Goal: Task Accomplishment & Management: Manage account settings

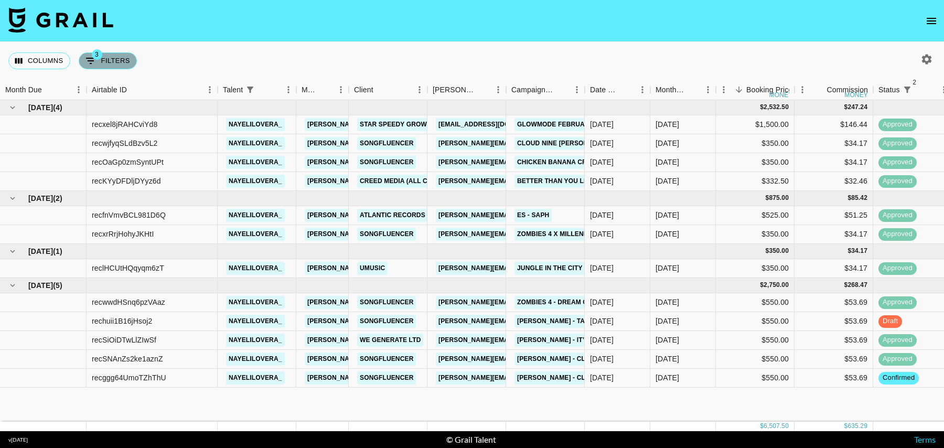
click at [114, 65] on button "3 Filters" at bounding box center [108, 60] width 58 height 17
select select "status"
select select "isNotAnyOf"
select select "status"
select select "isNotAnyOf"
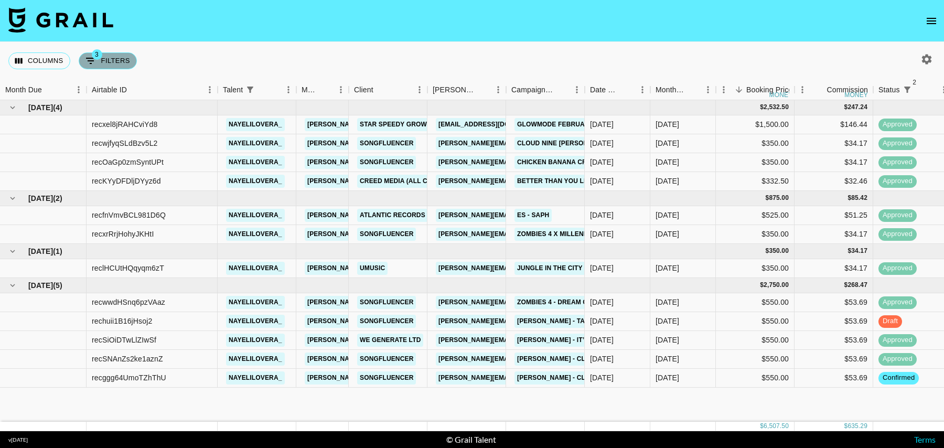
select select "talentName"
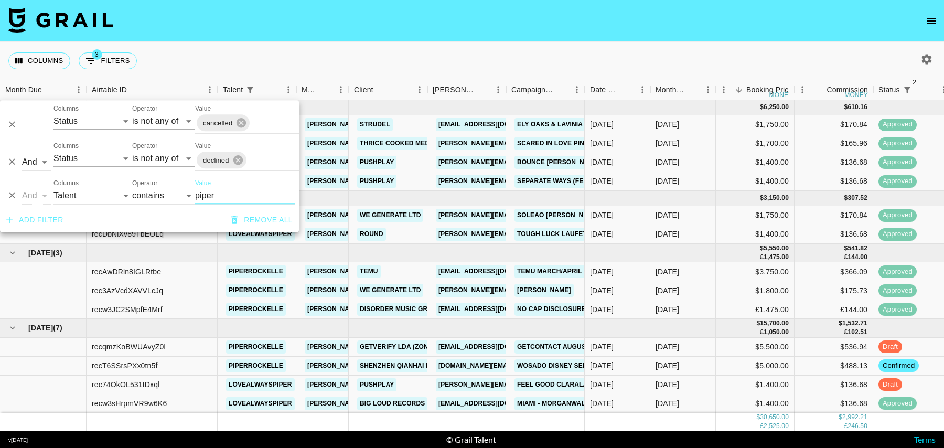
scroll to position [56, 0]
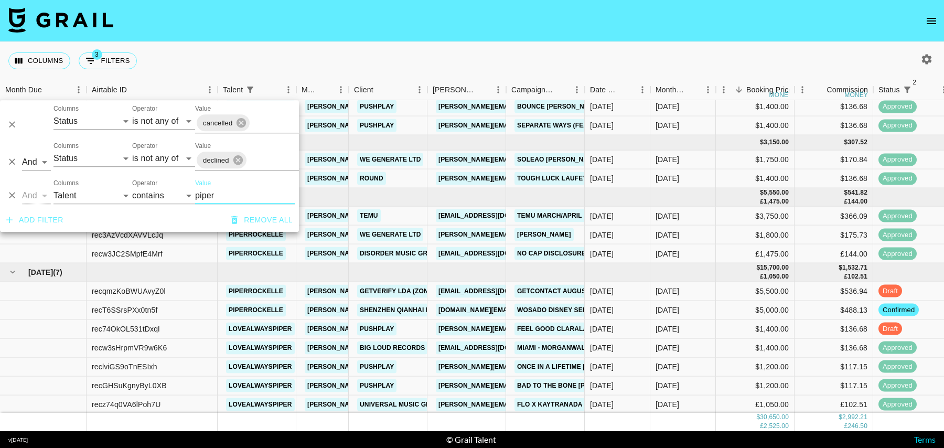
type input "piper"
click at [746, 333] on div "$1,400.00" at bounding box center [755, 328] width 79 height 19
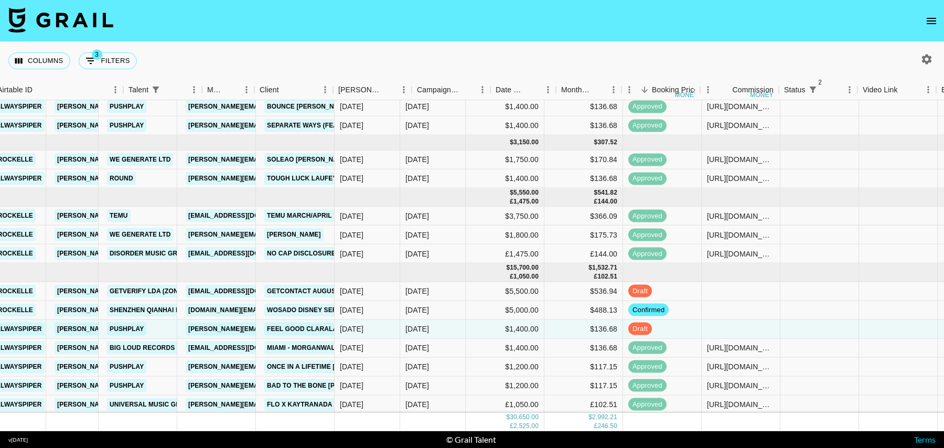
scroll to position [56, 276]
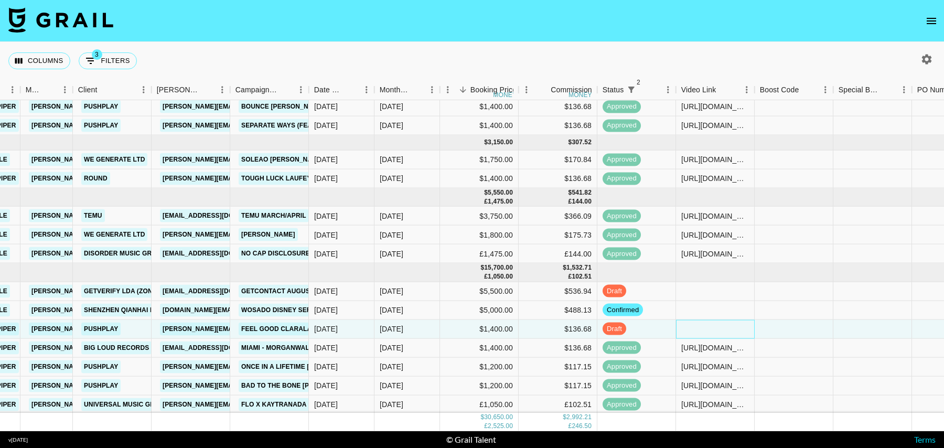
click at [723, 329] on div at bounding box center [715, 328] width 79 height 19
type input "[URL][DOMAIN_NAME]"
click at [787, 332] on div at bounding box center [794, 328] width 79 height 19
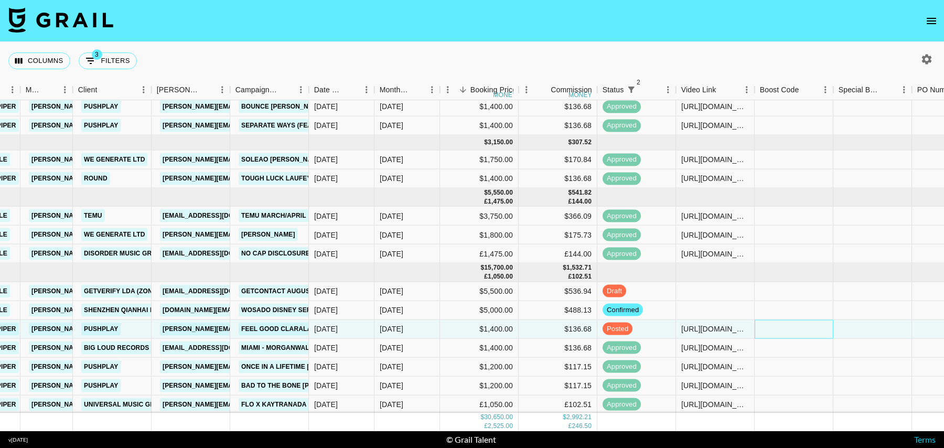
scroll to position [56, 837]
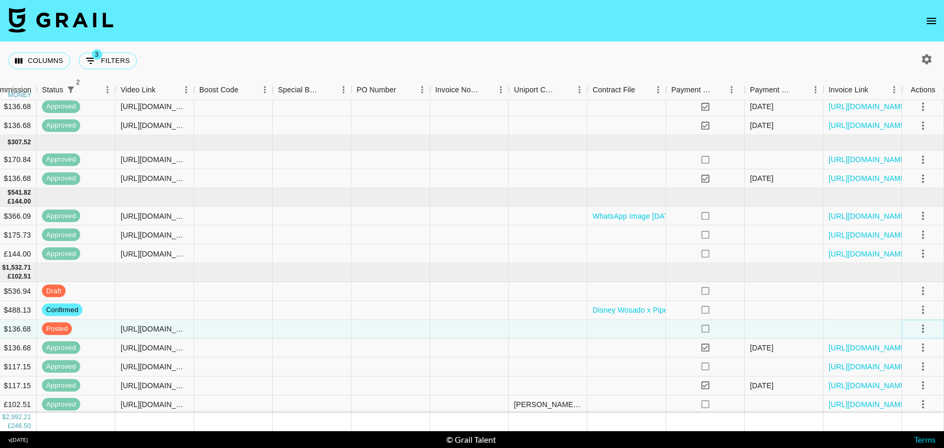
click at [931, 324] on button "select merge strategy" at bounding box center [923, 329] width 18 height 18
click at [904, 423] on div "Approve" at bounding box center [900, 426] width 32 height 13
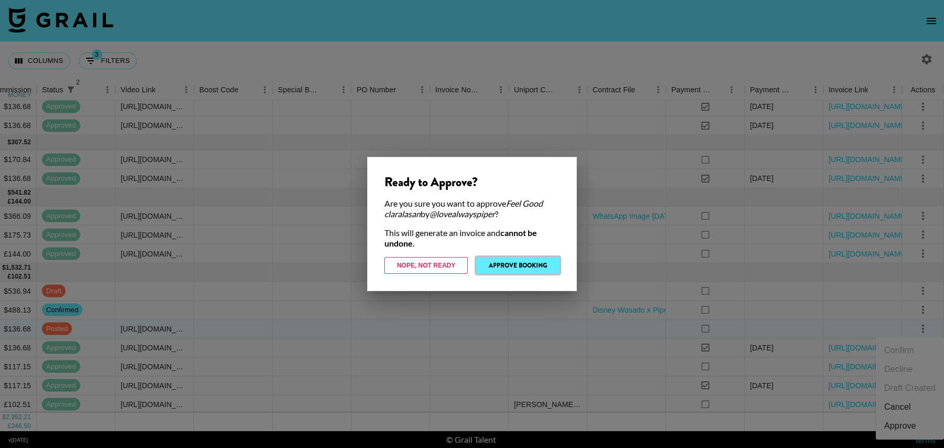
click at [496, 262] on button "Approve Booking" at bounding box center [517, 265] width 83 height 17
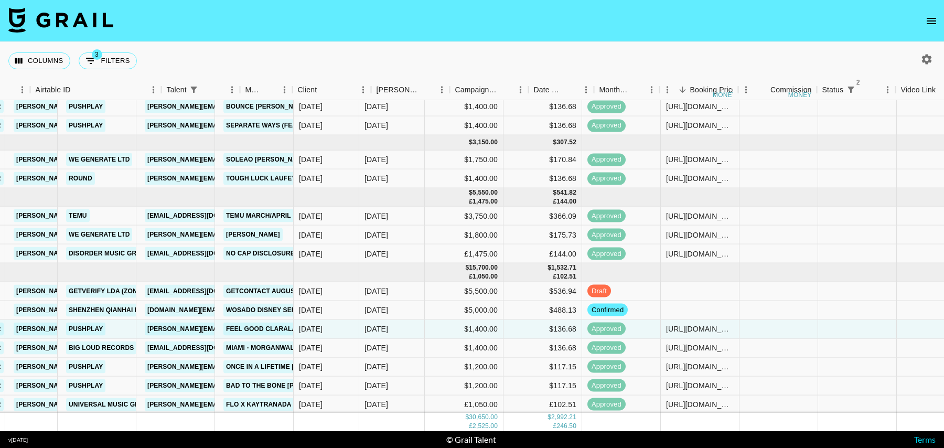
scroll to position [56, 0]
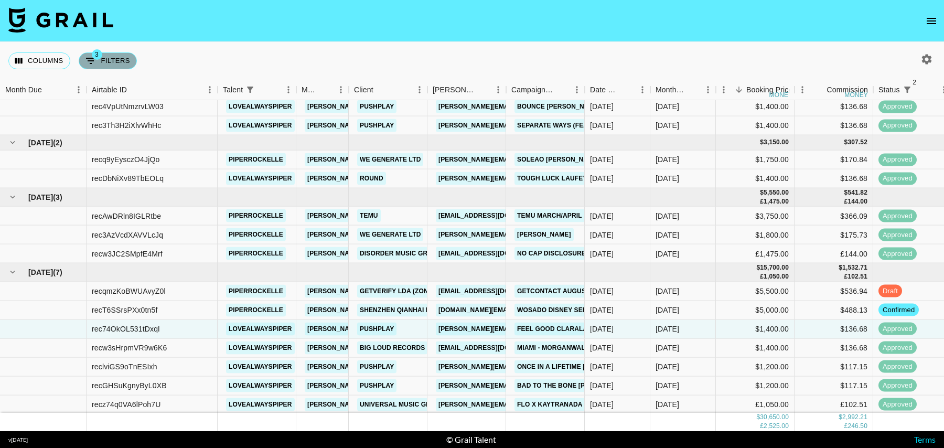
click at [111, 60] on button "3 Filters" at bounding box center [108, 60] width 58 height 17
select select "status"
select select "isNotAnyOf"
select select "status"
select select "isNotAnyOf"
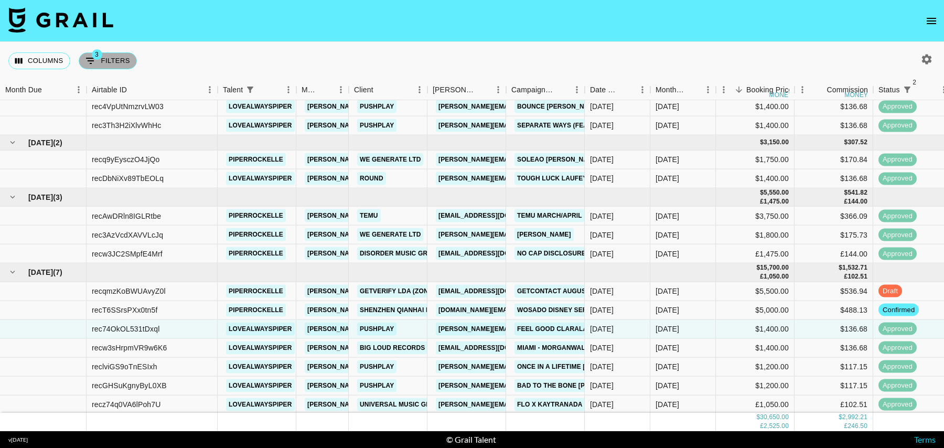
select select "talentName"
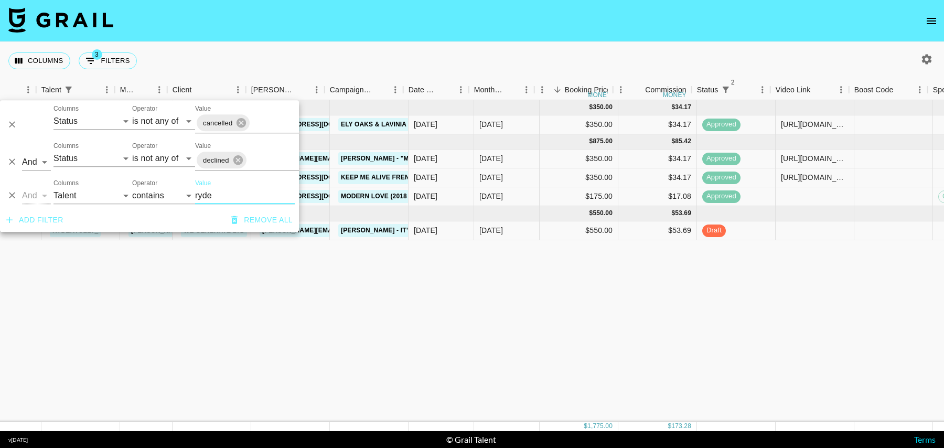
scroll to position [0, 181]
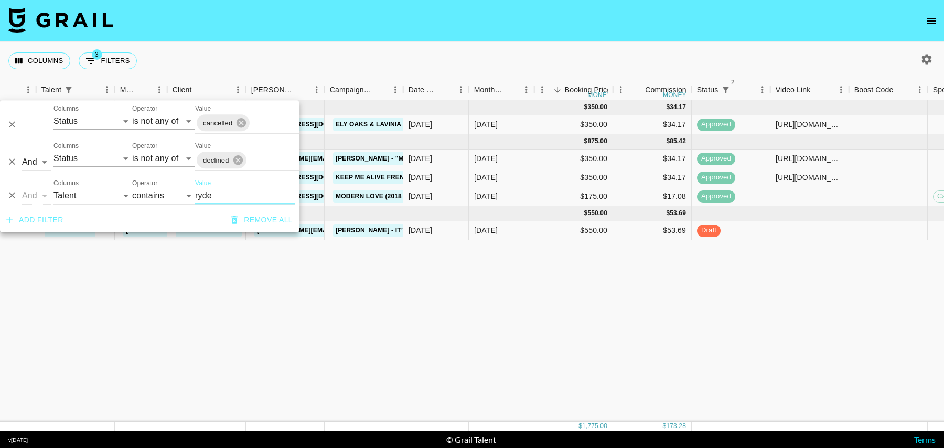
type input "ryde"
click at [792, 229] on div at bounding box center [810, 230] width 79 height 19
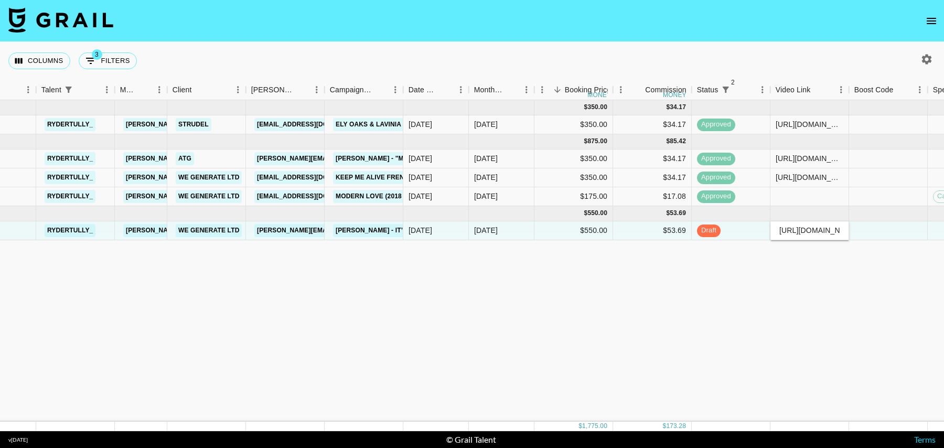
scroll to position [0, 253]
type input "[URL][DOMAIN_NAME]"
click at [898, 231] on div at bounding box center [888, 230] width 79 height 19
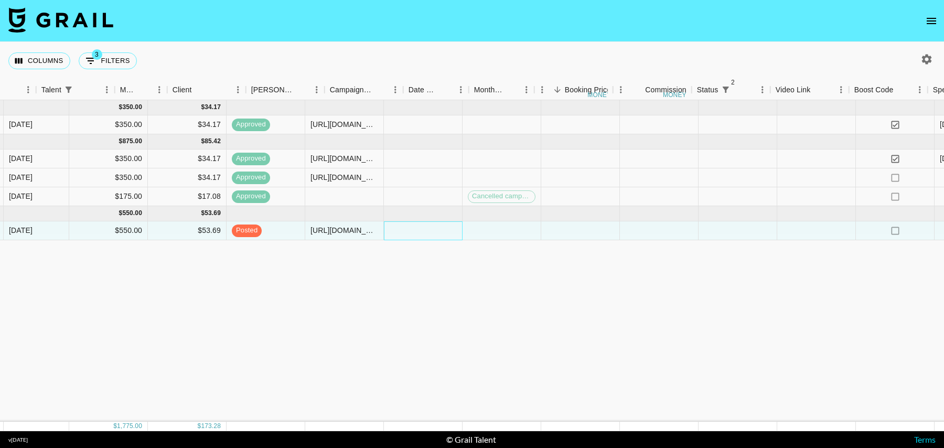
scroll to position [0, 837]
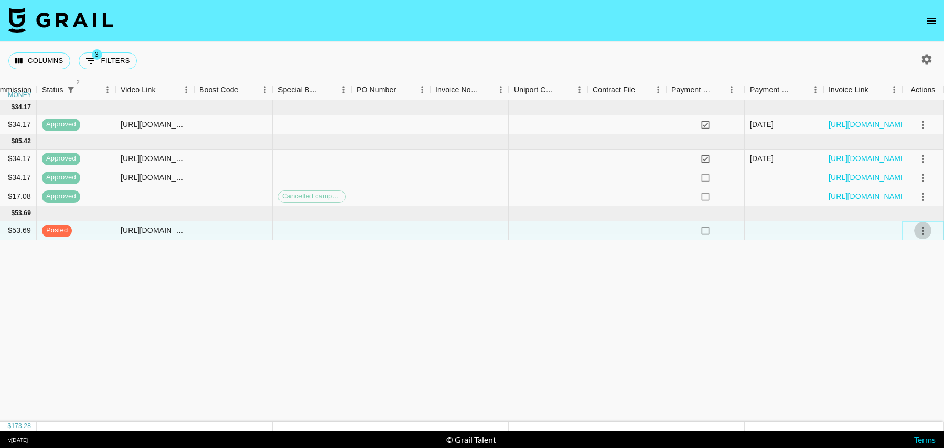
click at [918, 225] on icon "select merge strategy" at bounding box center [923, 231] width 13 height 13
click at [894, 328] on div "Approve" at bounding box center [900, 328] width 32 height 13
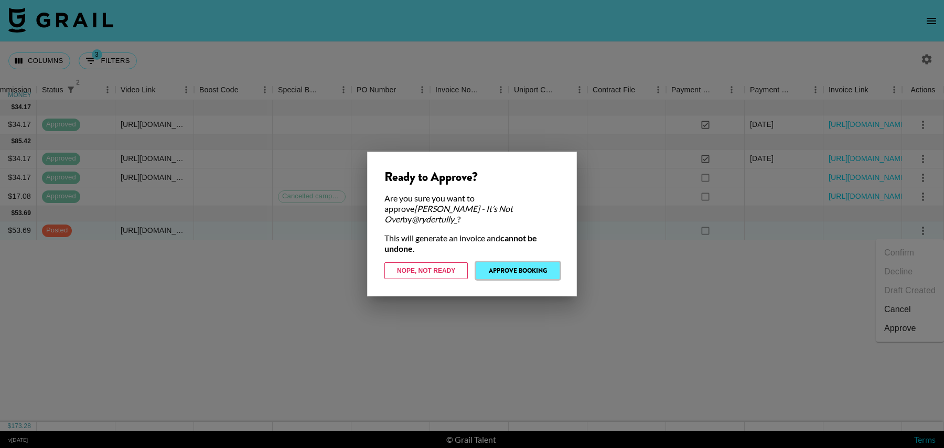
click at [536, 265] on button "Approve Booking" at bounding box center [517, 270] width 83 height 17
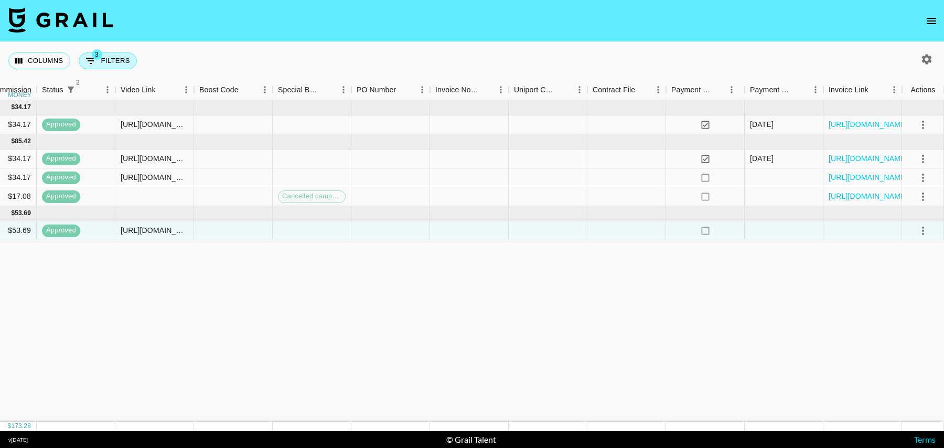
click at [103, 56] on button "3 Filters" at bounding box center [108, 60] width 58 height 17
select select "status"
select select "isNotAnyOf"
select select "status"
select select "isNotAnyOf"
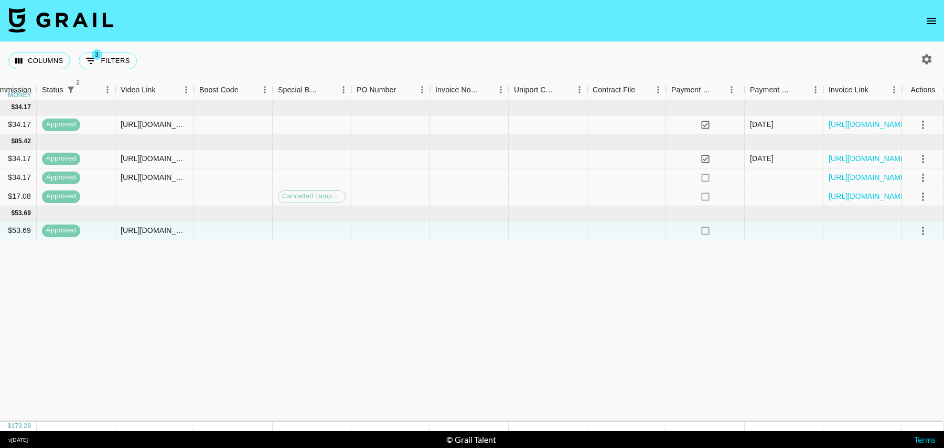
select select "talentName"
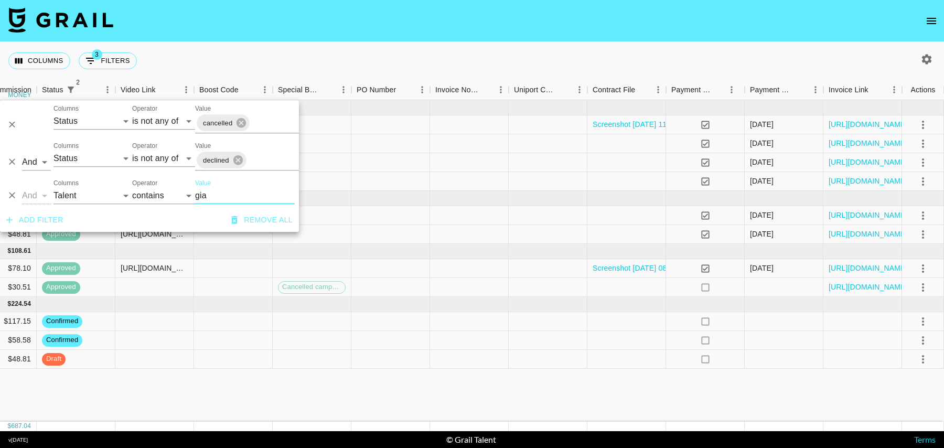
type input "gia"
click at [140, 340] on div at bounding box center [154, 340] width 79 height 19
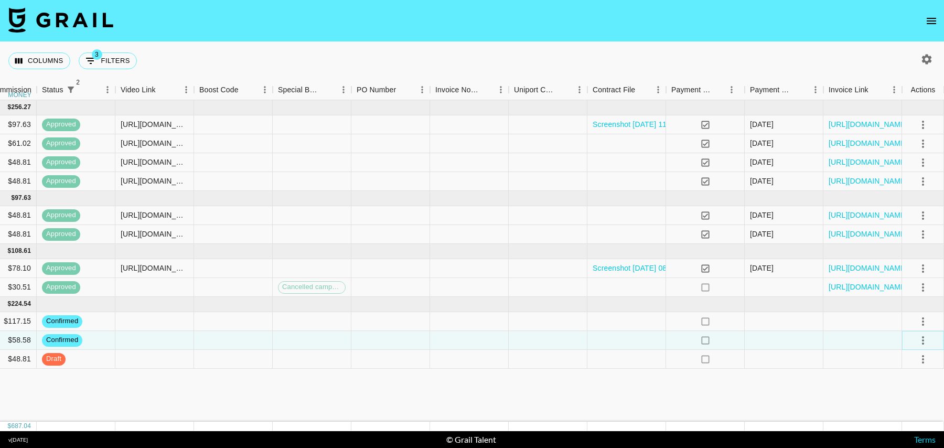
click at [928, 339] on icon "select merge strategy" at bounding box center [923, 340] width 13 height 13
click at [897, 277] on li "Draft Created" at bounding box center [910, 279] width 68 height 19
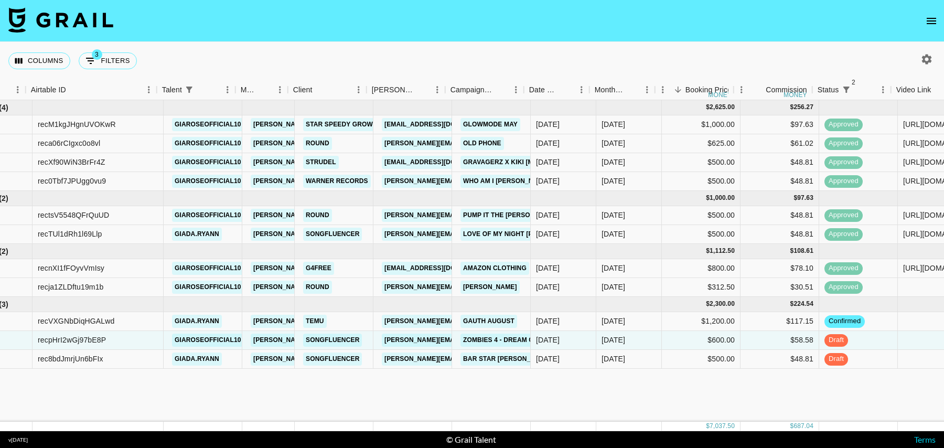
scroll to position [0, 67]
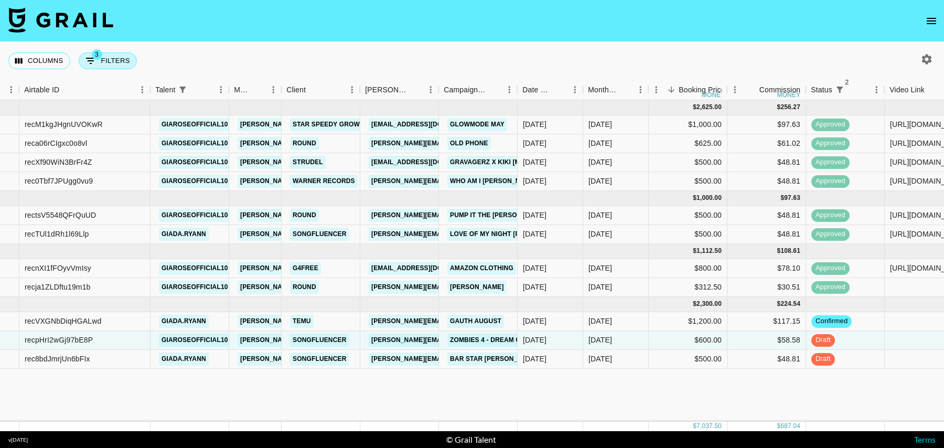
click at [116, 58] on button "3 Filters" at bounding box center [108, 60] width 58 height 17
select select "status"
select select "isNotAnyOf"
select select "status"
select select "isNotAnyOf"
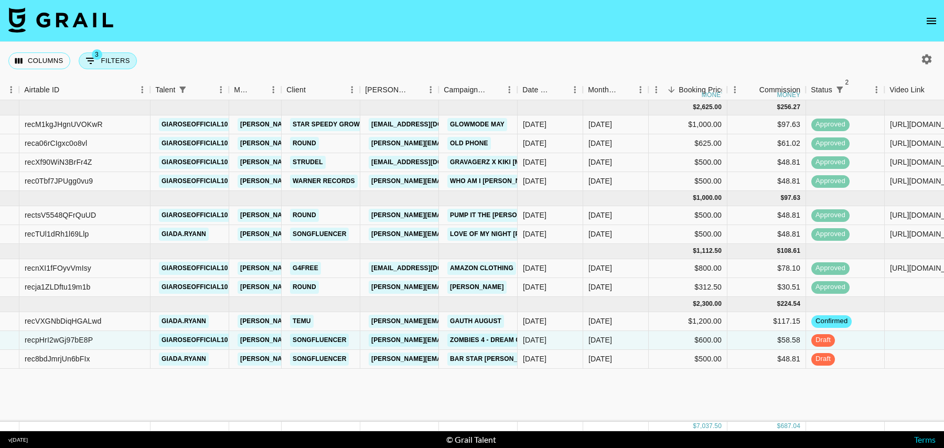
select select "talentName"
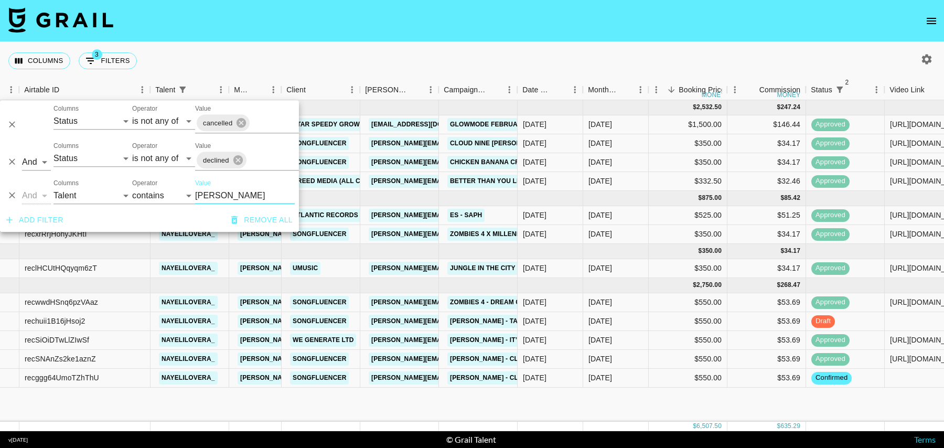
type input "[PERSON_NAME]"
click at [670, 375] on div "$550.00" at bounding box center [688, 378] width 79 height 19
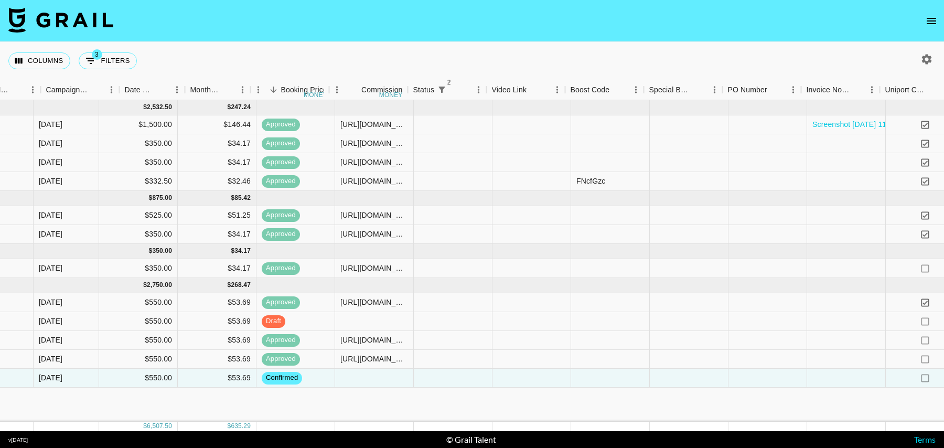
scroll to position [0, 837]
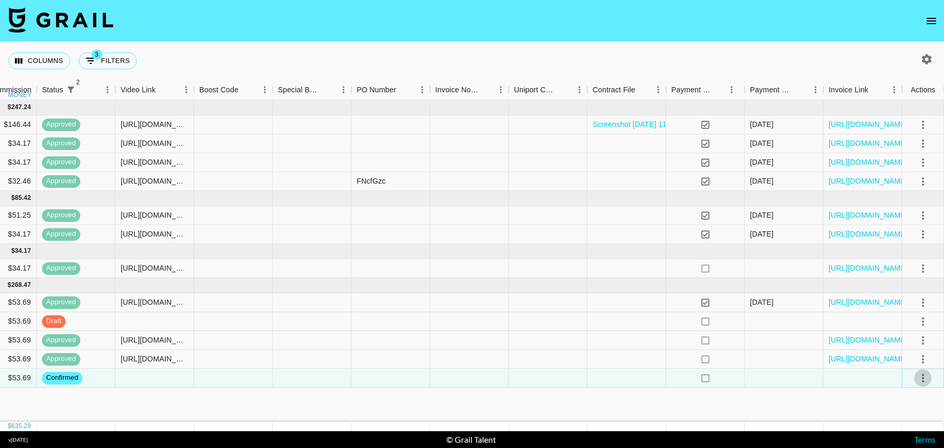
click at [917, 373] on icon "select merge strategy" at bounding box center [923, 378] width 13 height 13
click at [900, 316] on li "Draft Created" at bounding box center [910, 316] width 68 height 19
click at [813, 382] on div at bounding box center [784, 378] width 79 height 19
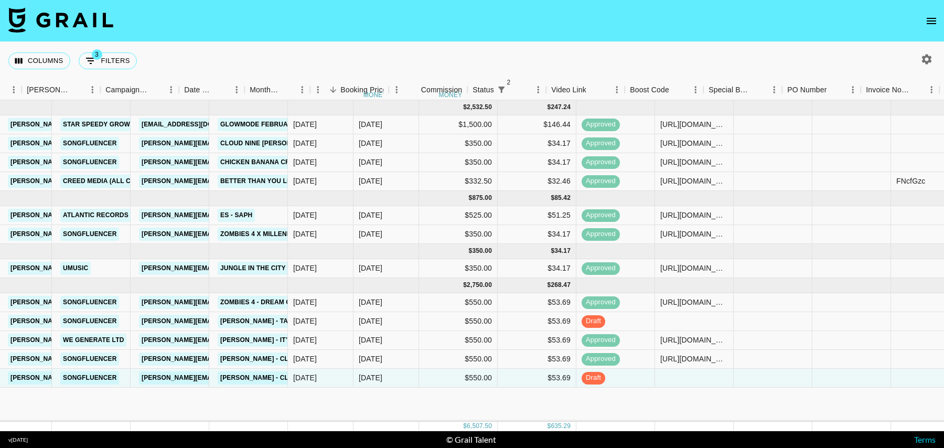
scroll to position [0, 0]
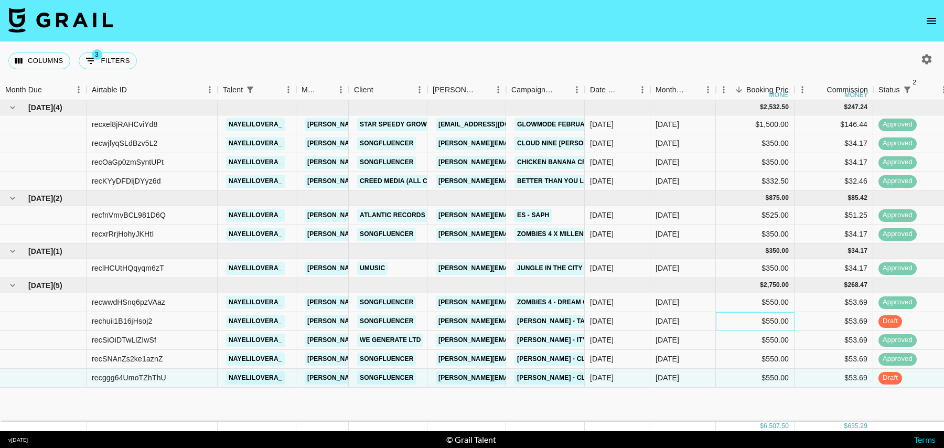
click at [728, 319] on div "$550.00" at bounding box center [755, 321] width 79 height 19
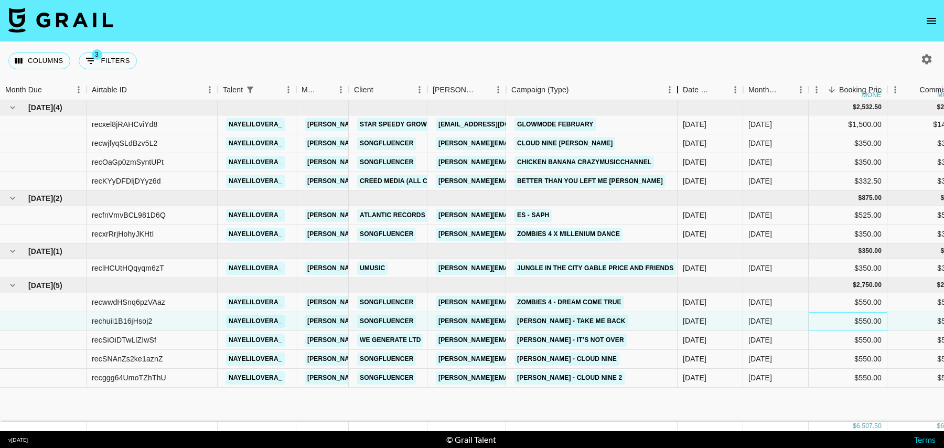
drag, startPoint x: 583, startPoint y: 95, endPoint x: 675, endPoint y: 96, distance: 91.3
click at [675, 96] on div "Campaign (Type)" at bounding box center [677, 90] width 13 height 20
